Goal: Navigation & Orientation: Find specific page/section

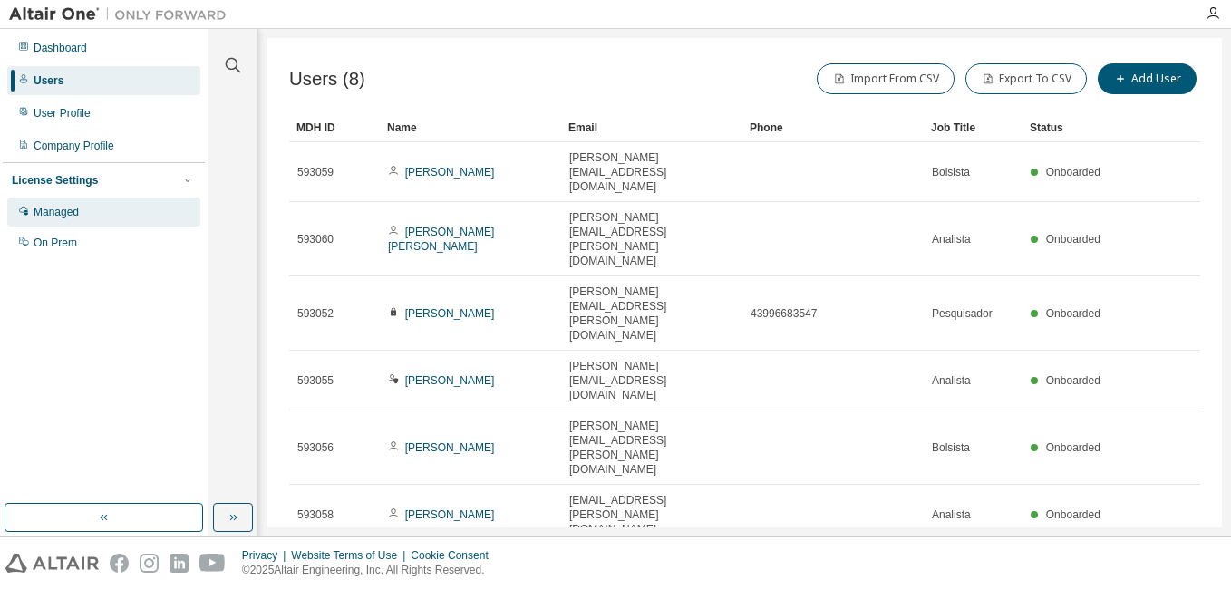
click at [98, 217] on div "Managed" at bounding box center [103, 212] width 193 height 29
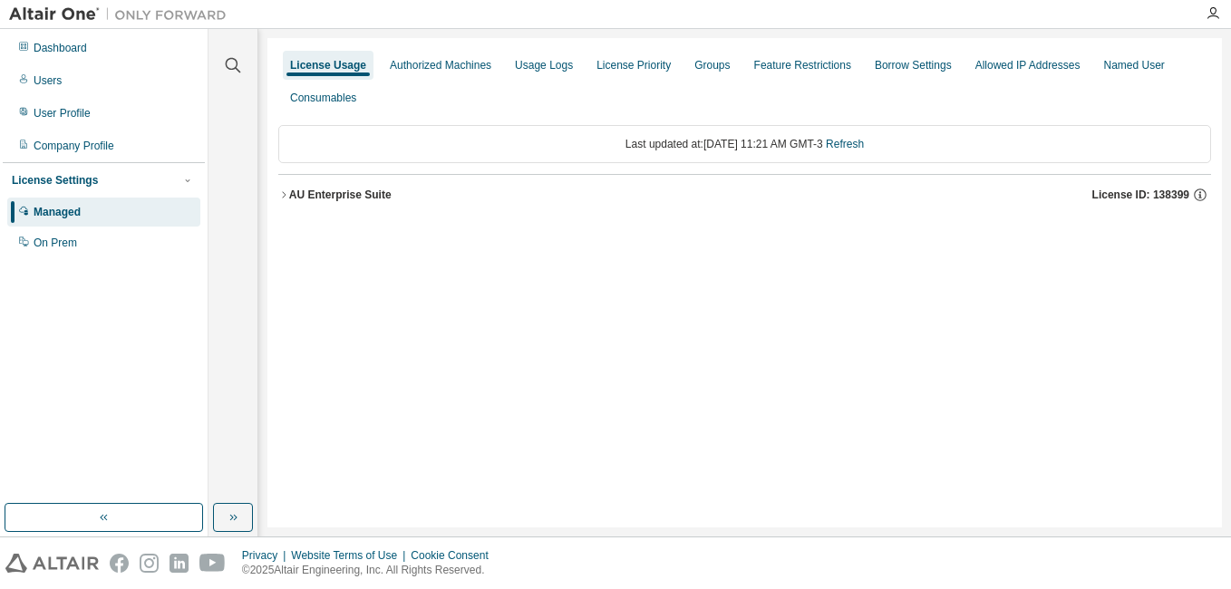
click at [283, 194] on icon "button" at bounding box center [283, 194] width 11 height 11
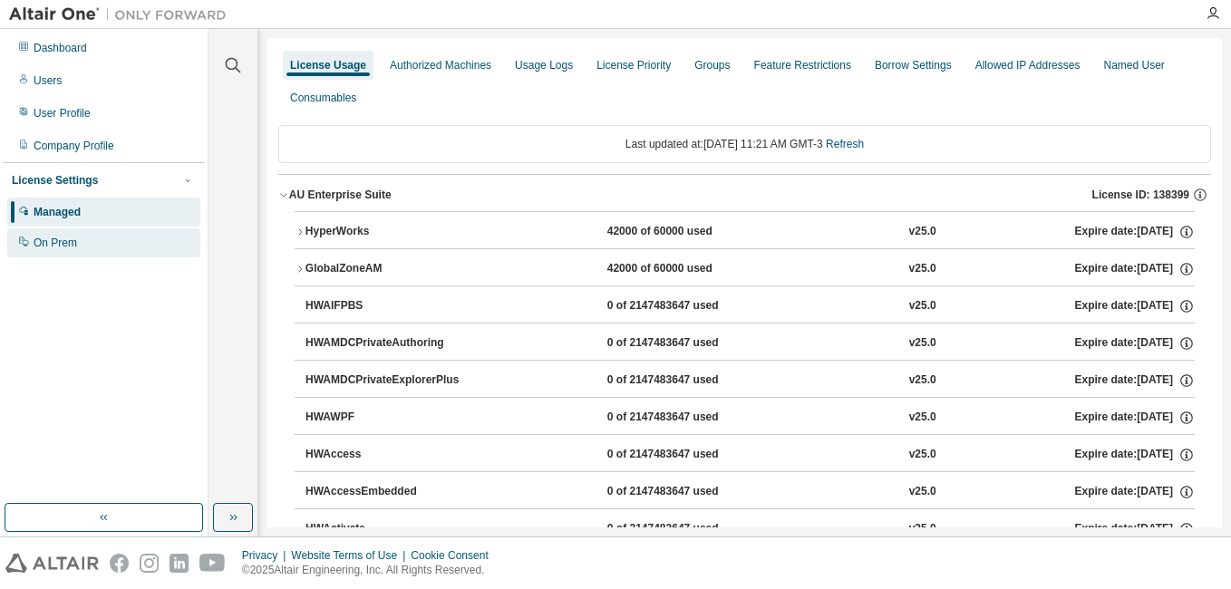
click at [60, 241] on div "On Prem" at bounding box center [55, 243] width 43 height 14
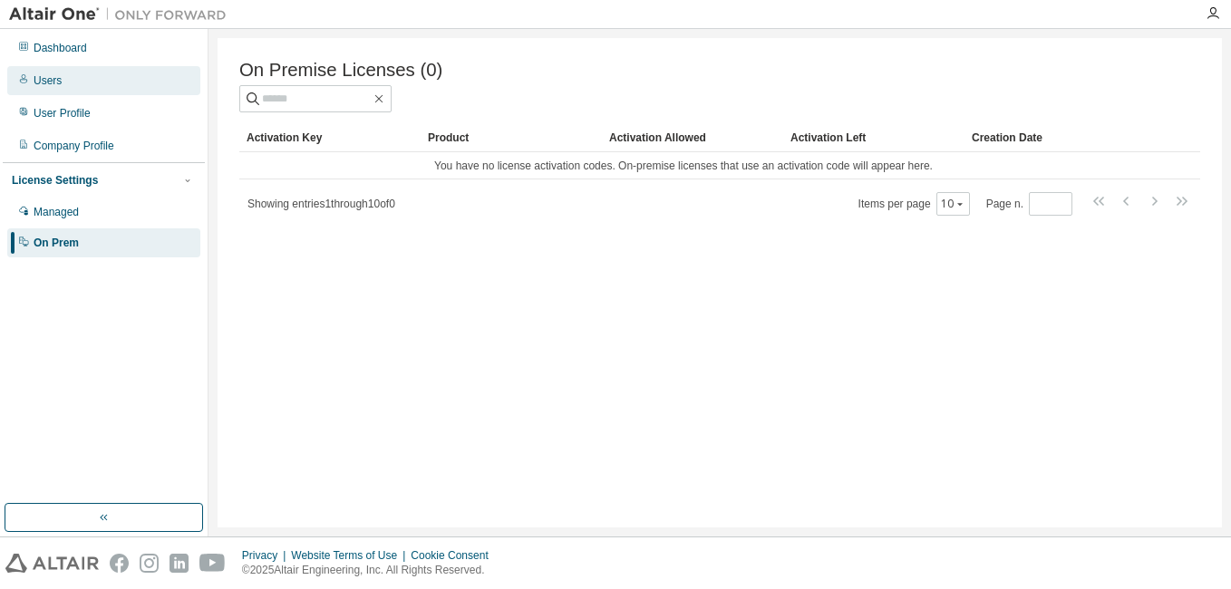
click at [71, 84] on div "Users" at bounding box center [103, 80] width 193 height 29
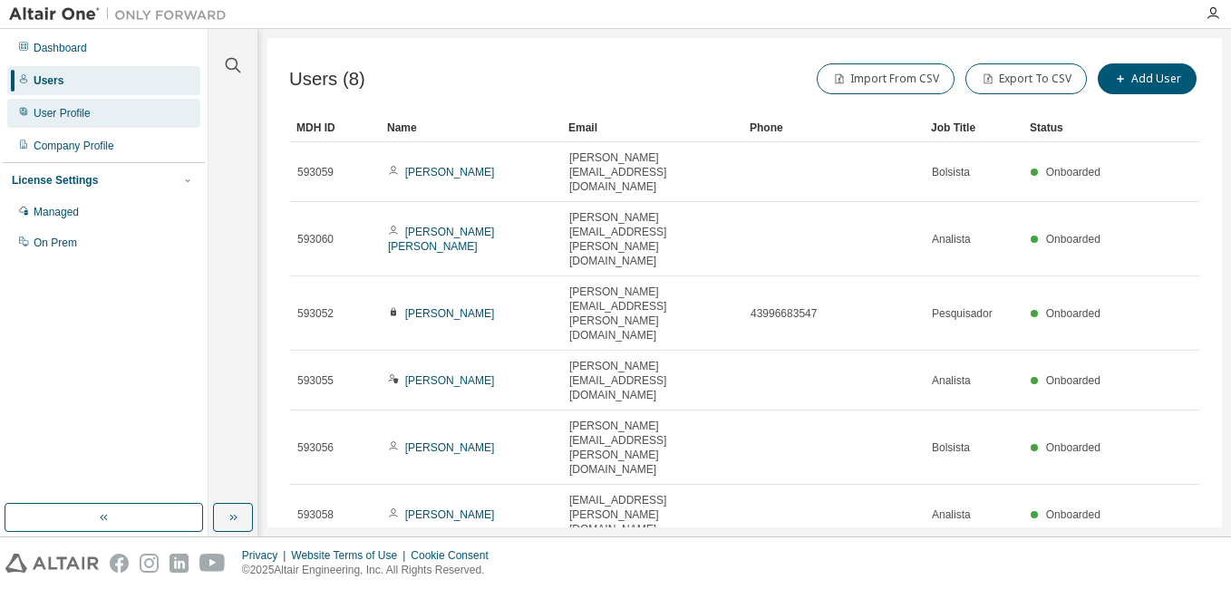
click at [85, 117] on div "User Profile" at bounding box center [62, 113] width 57 height 14
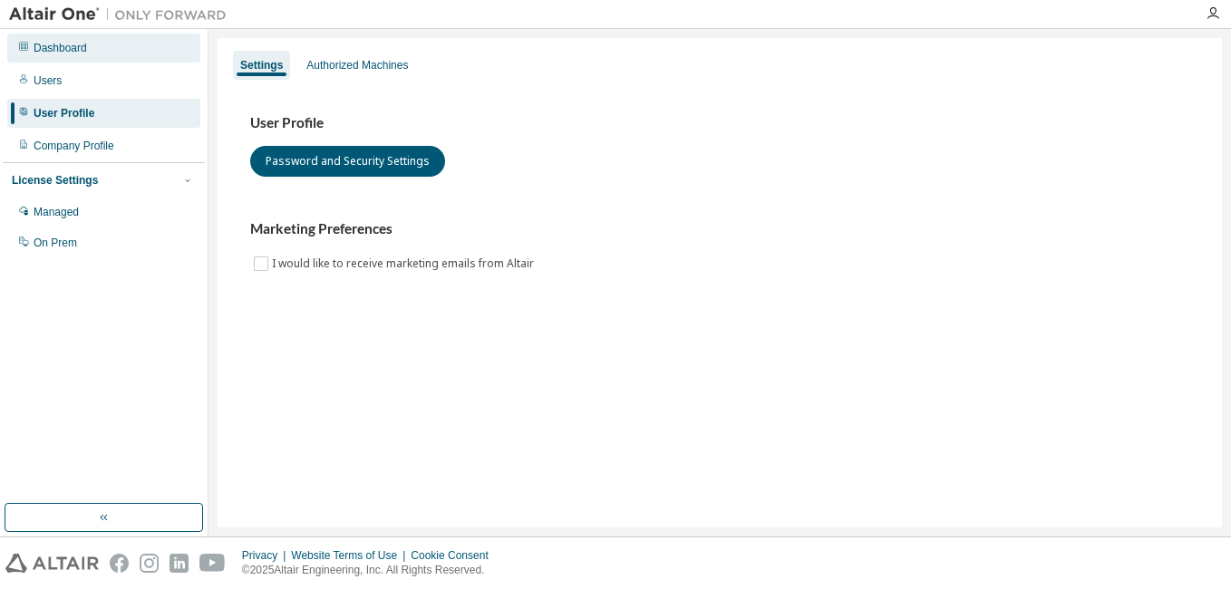
click at [65, 51] on div "Dashboard" at bounding box center [60, 48] width 53 height 14
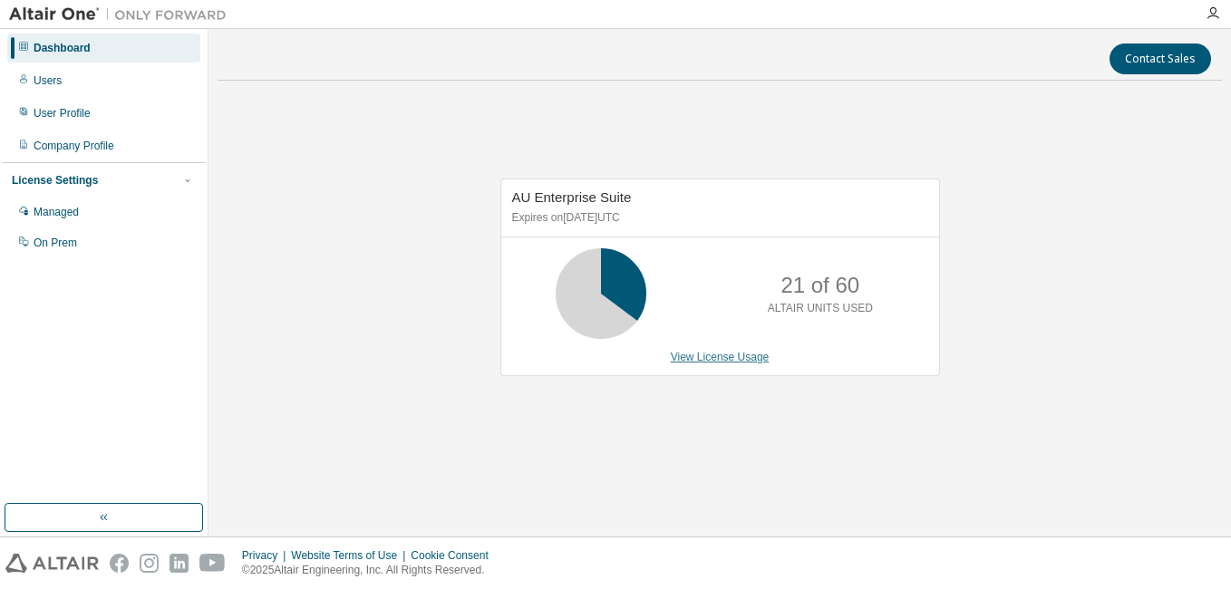
click at [727, 363] on link "View License Usage" at bounding box center [720, 357] width 99 height 13
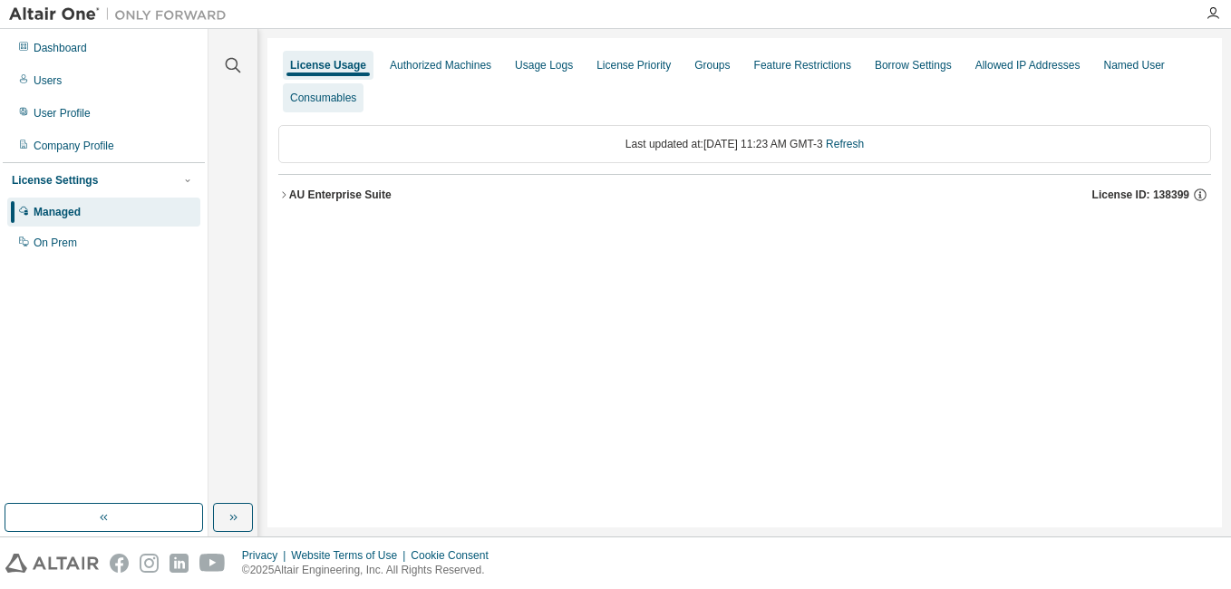
click at [341, 104] on div "Consumables" at bounding box center [323, 98] width 66 height 14
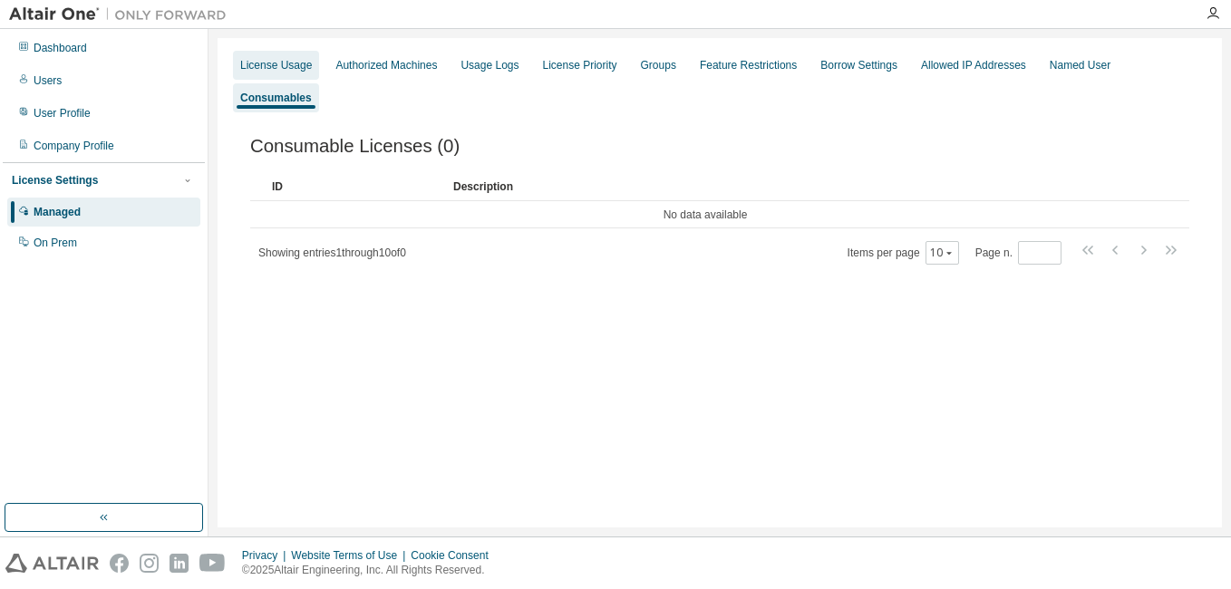
click at [278, 61] on div "License Usage" at bounding box center [276, 65] width 72 height 14
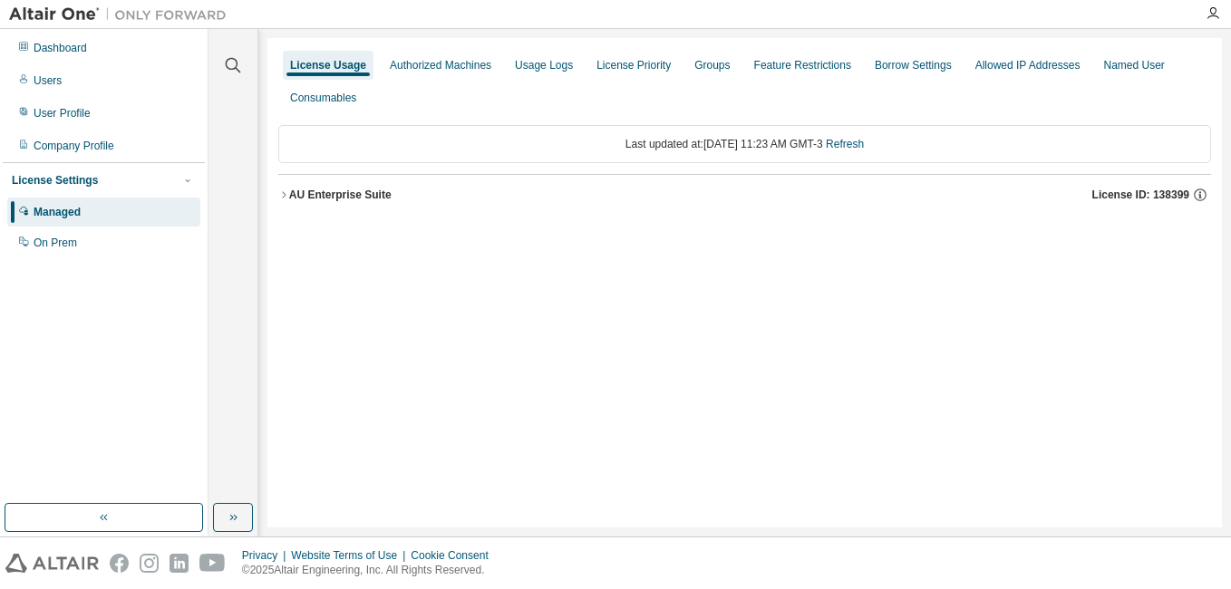
click at [278, 189] on icon "button" at bounding box center [283, 194] width 11 height 11
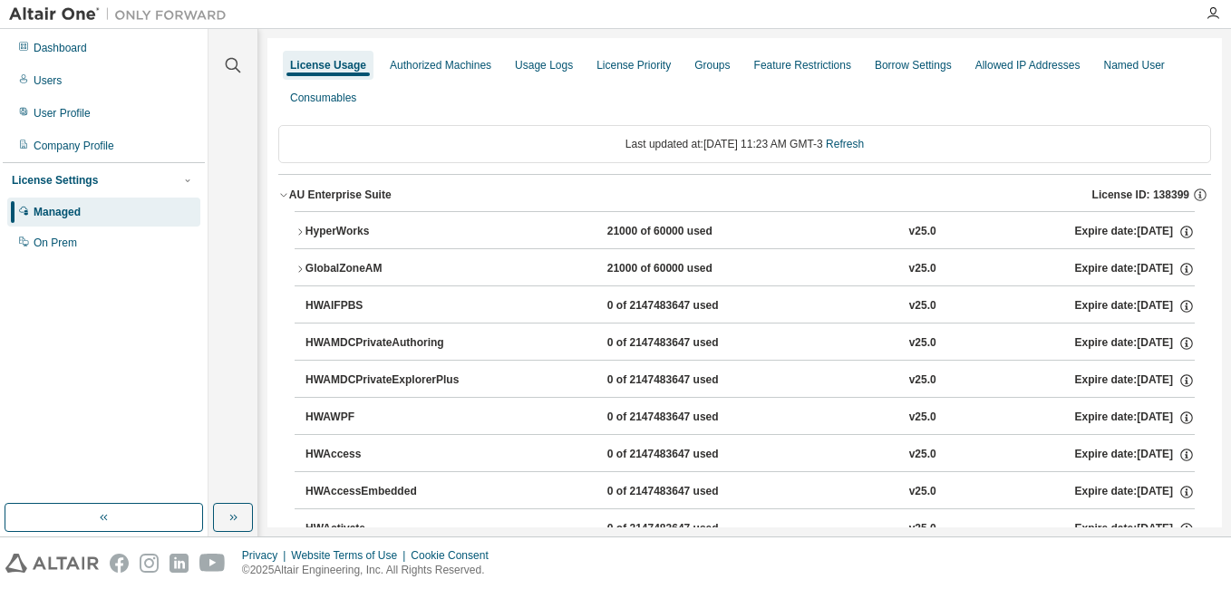
click at [297, 237] on icon "button" at bounding box center [300, 232] width 11 height 11
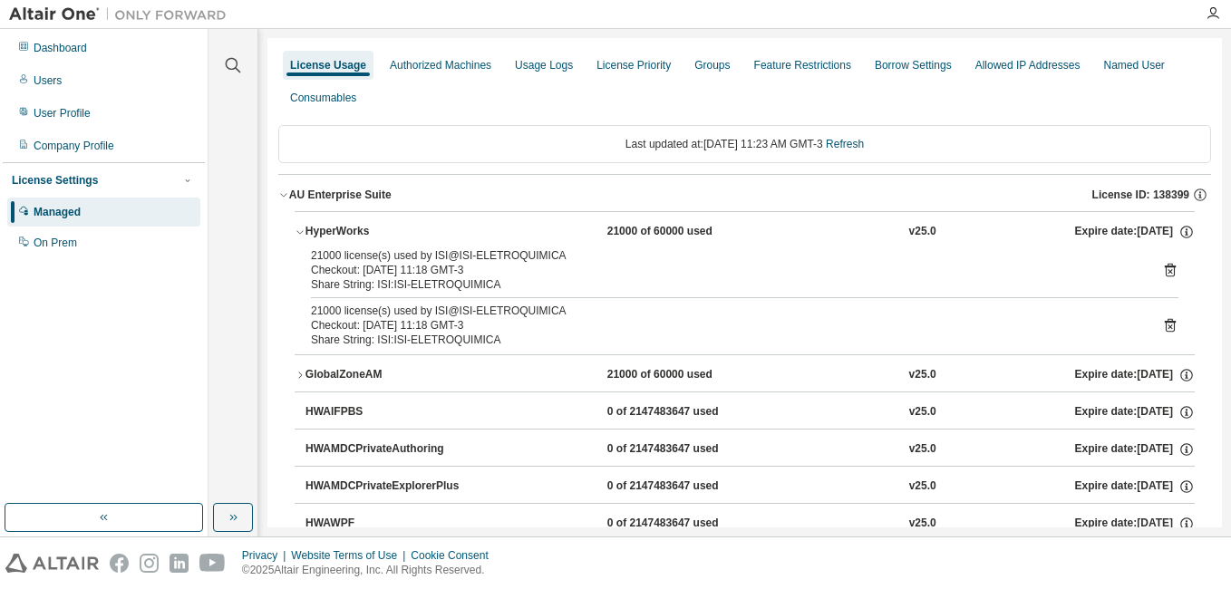
click at [299, 377] on icon "button" at bounding box center [300, 375] width 11 height 11
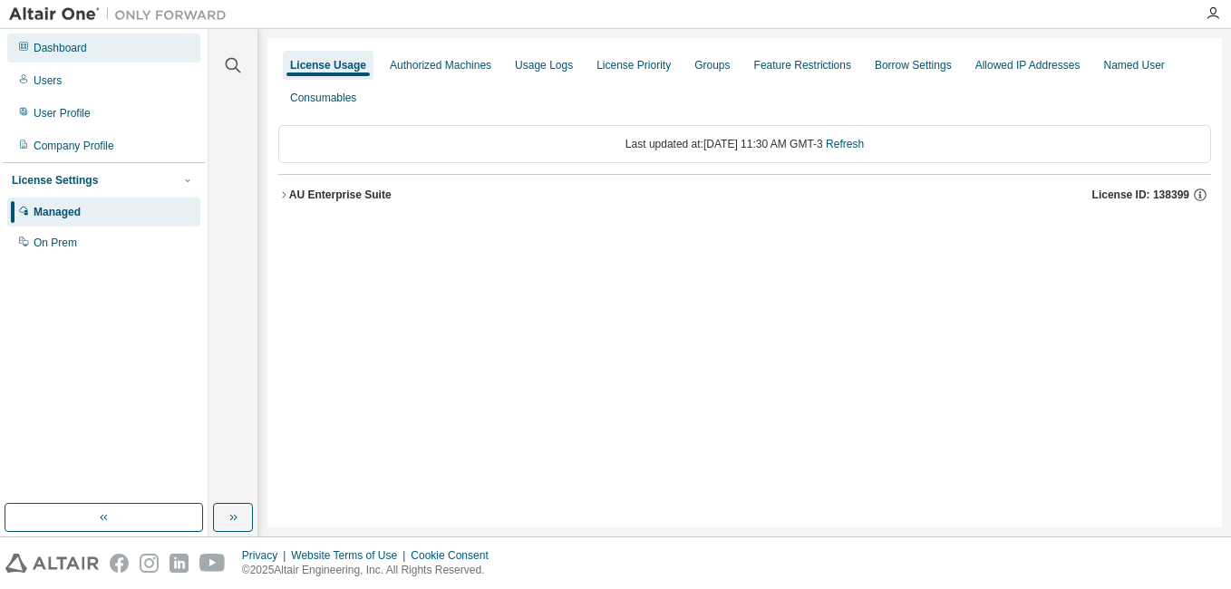
click at [76, 53] on div "Dashboard" at bounding box center [60, 48] width 53 height 14
